Goal: Task Accomplishment & Management: Complete application form

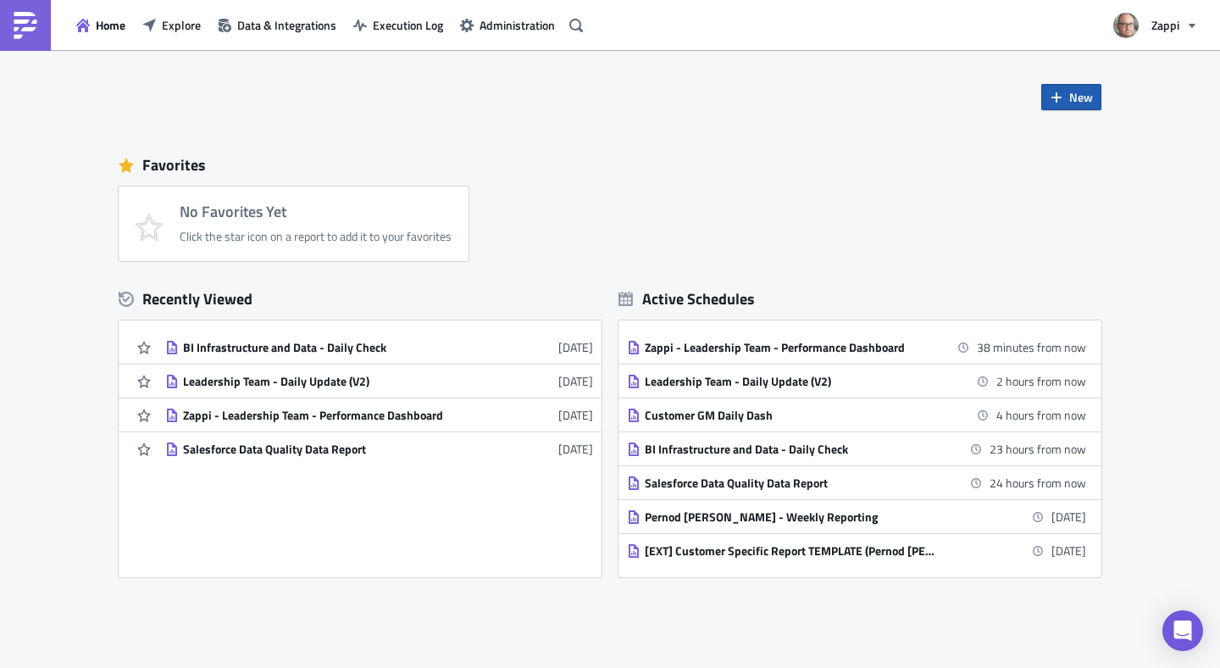
click at [1041, 94] on button "New" at bounding box center [1071, 97] width 60 height 26
click at [1081, 146] on div "Report" at bounding box center [1121, 140] width 113 height 17
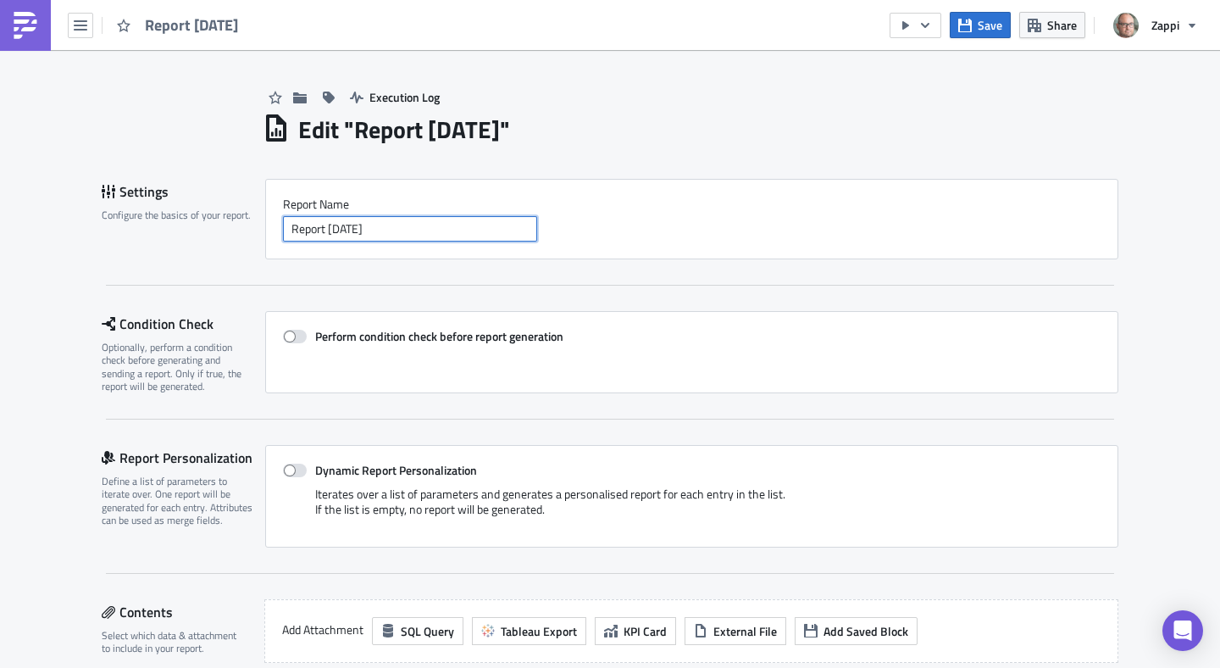
click at [411, 229] on input "Report [DATE]" at bounding box center [410, 228] width 254 height 25
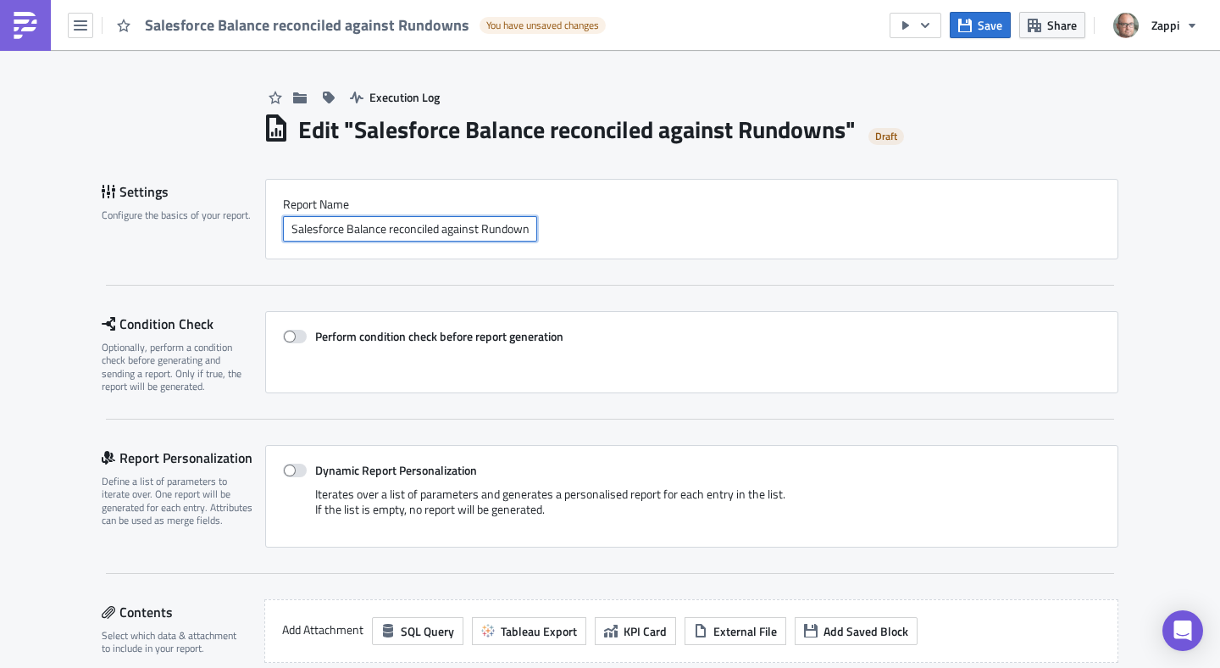
scroll to position [0, 4]
type input "Salesforce Balance reconciled against Rundowns"
click at [570, 348] on div "Perform condition check before report generation" at bounding box center [691, 352] width 853 height 82
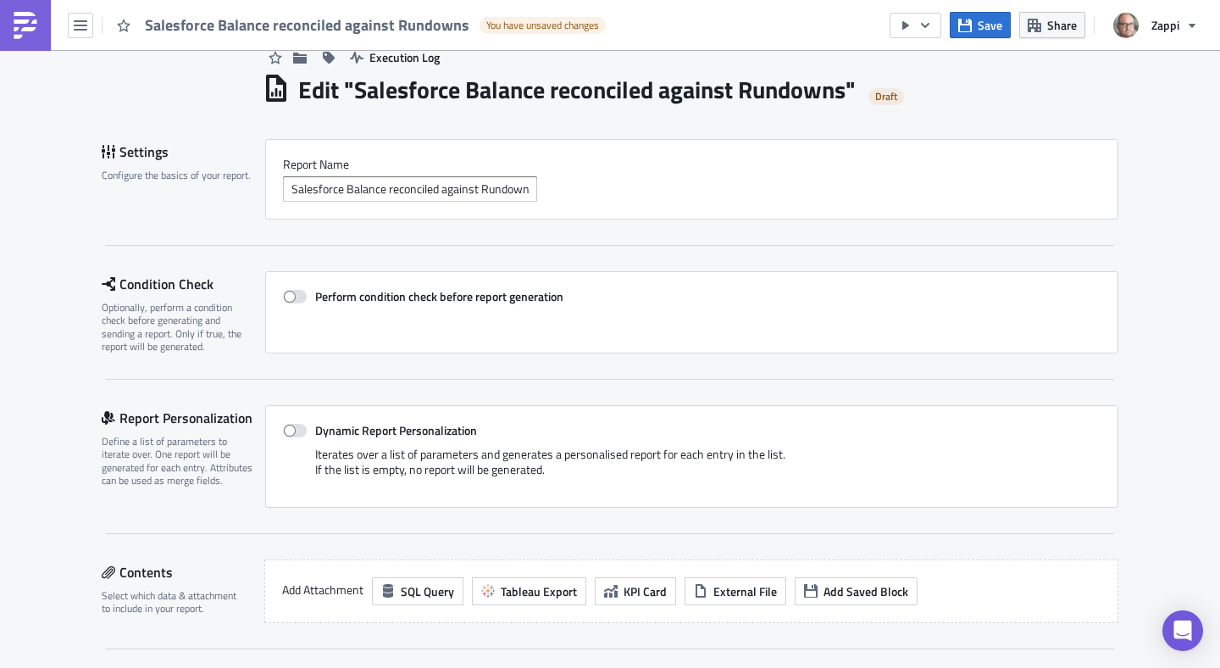
scroll to position [53, 0]
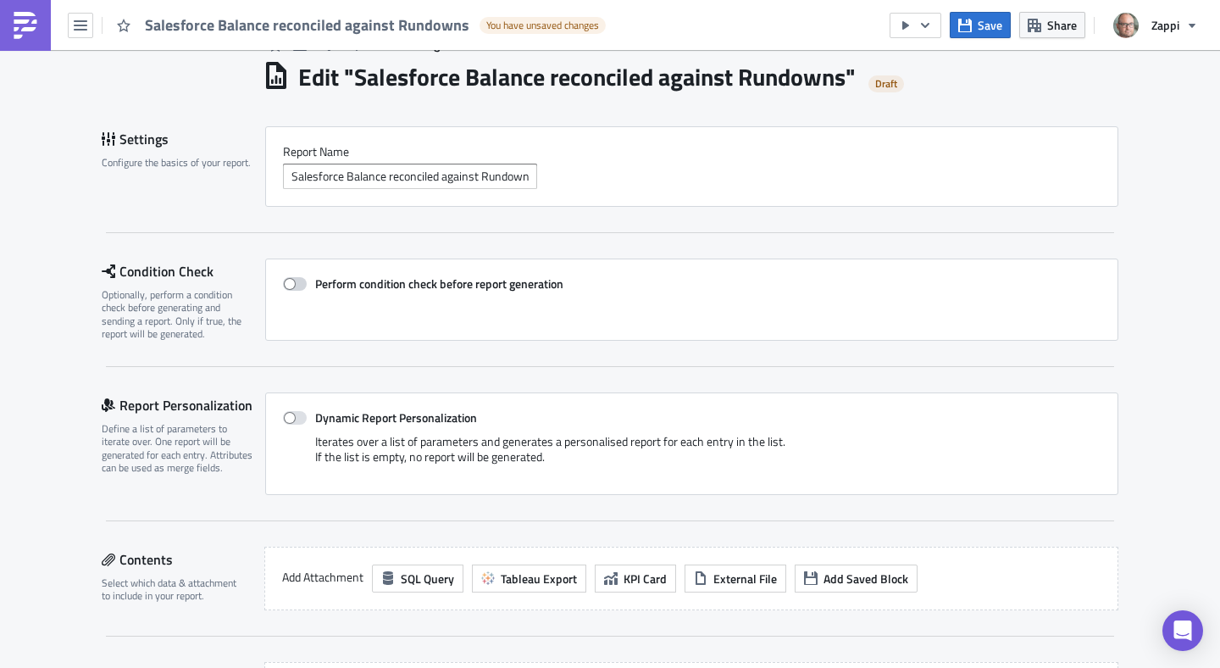
click at [497, 287] on strong "Perform condition check before report generation" at bounding box center [439, 283] width 248 height 18
click at [297, 287] on input "Perform condition check before report generation" at bounding box center [291, 284] width 11 height 11
checkbox input "true"
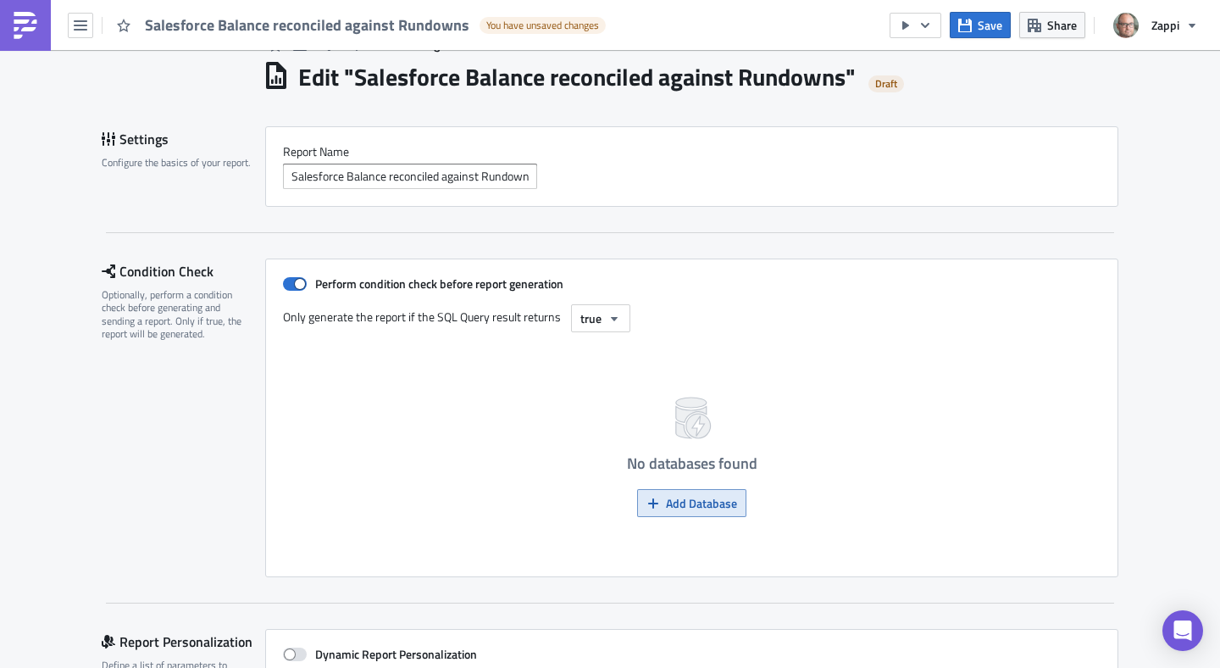
click at [653, 500] on icon "button" at bounding box center [653, 503] width 14 height 14
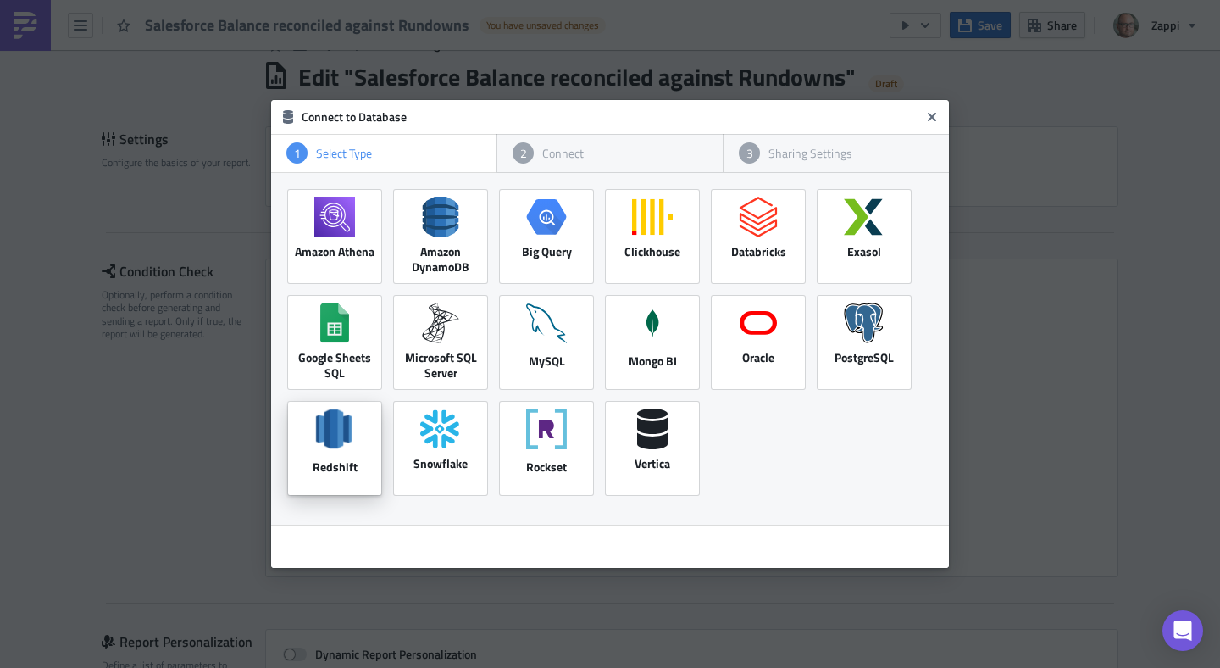
click at [335, 435] on icon at bounding box center [333, 429] width 37 height 40
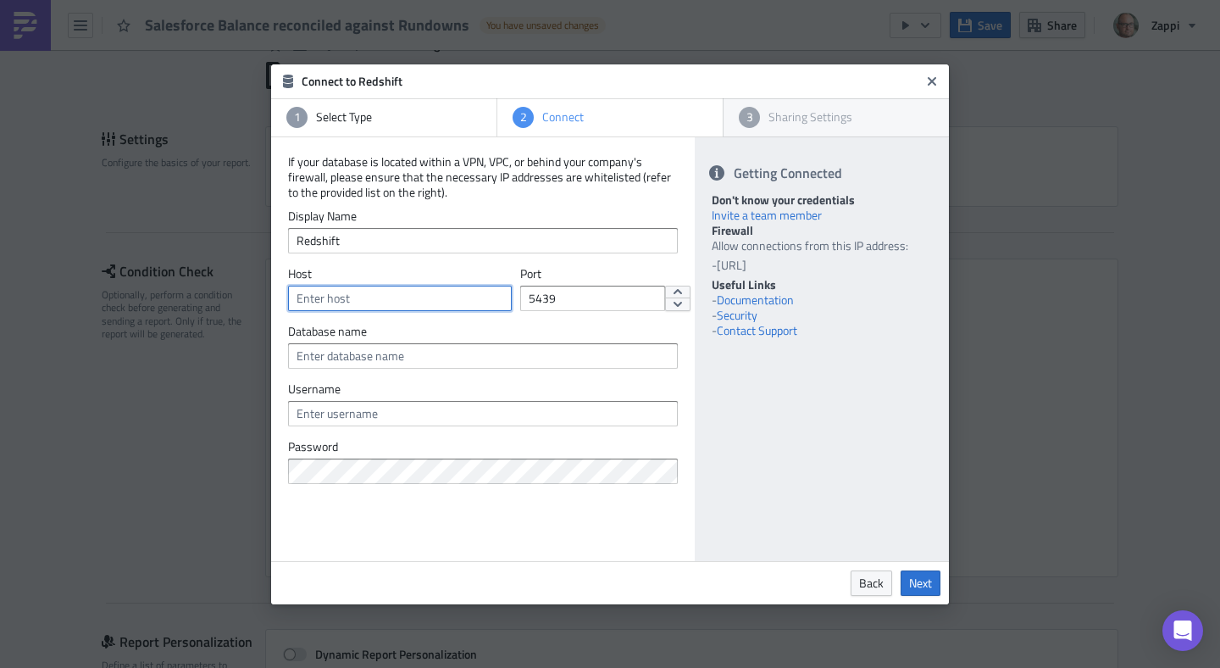
click at [407, 309] on input "text" at bounding box center [400, 297] width 224 height 25
click at [498, 358] on input "text" at bounding box center [483, 355] width 390 height 25
click at [861, 74] on h6 "Connect to Redshift" at bounding box center [611, 81] width 618 height 15
click at [932, 79] on icon "Close" at bounding box center [932, 80] width 8 height 8
